Goal: Obtain resource: Obtain resource

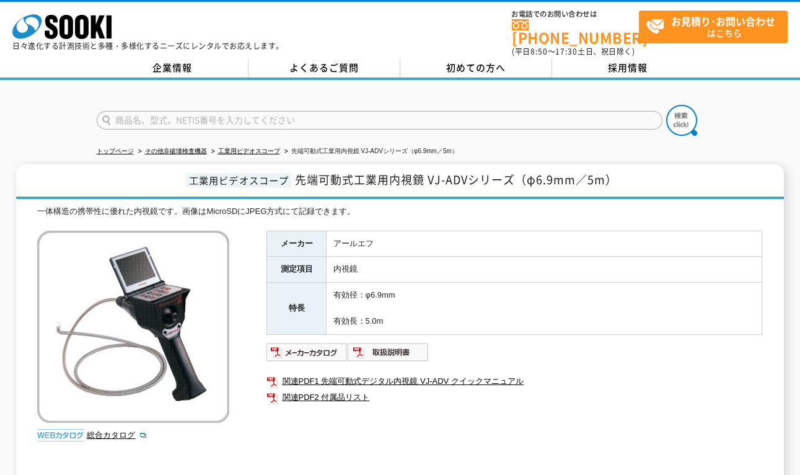
drag, startPoint x: 560, startPoint y: 324, endPoint x: 551, endPoint y: 324, distance: 8.7
click at [560, 324] on td "有効径：φ6.9mm 有効長：5.0m" at bounding box center [545, 308] width 436 height 51
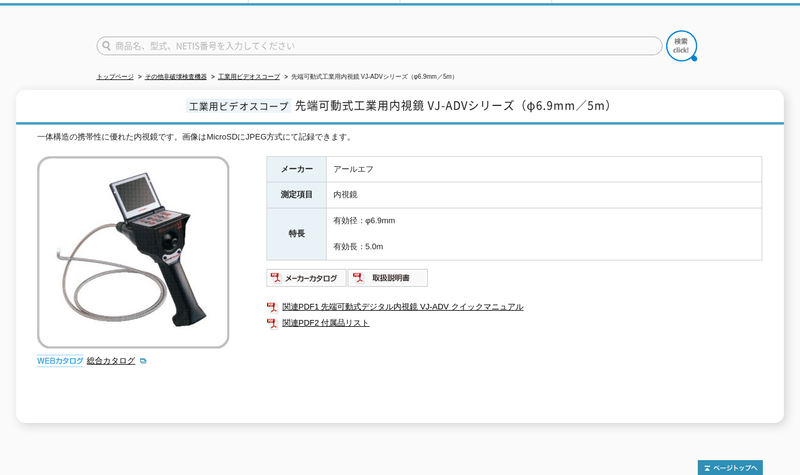
scroll to position [189, 0]
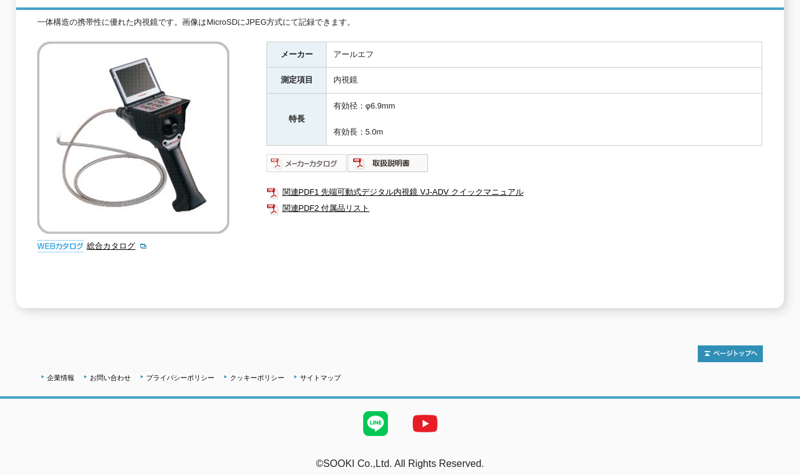
click at [294, 153] on img at bounding box center [307, 163] width 81 height 20
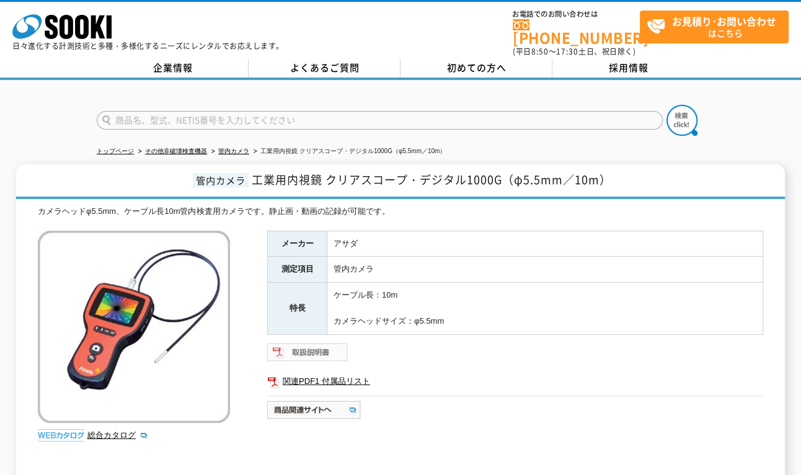
click at [324, 342] on img at bounding box center [307, 352] width 81 height 20
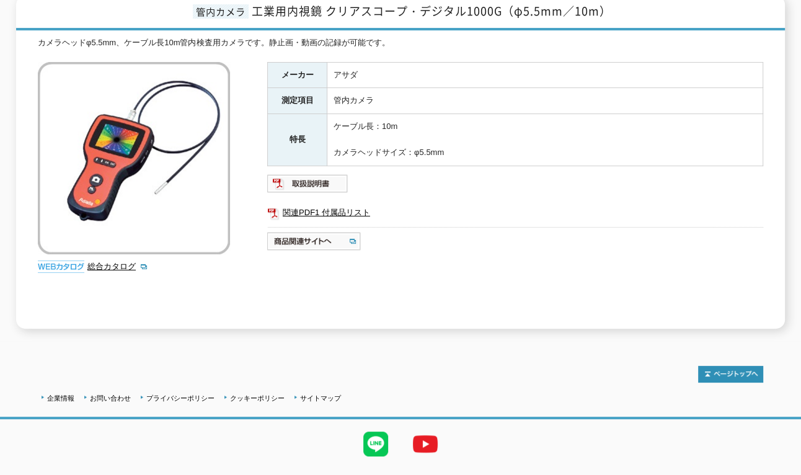
scroll to position [189, 0]
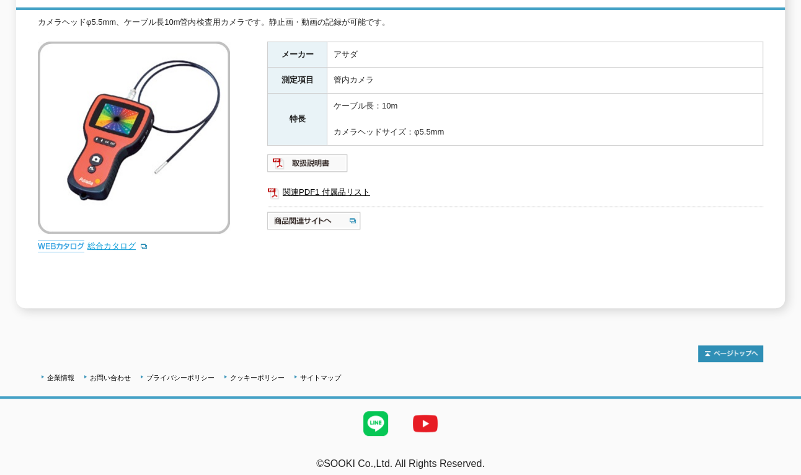
click at [112, 241] on link "総合カタログ" at bounding box center [117, 245] width 61 height 9
